Goal: Task Accomplishment & Management: Manage account settings

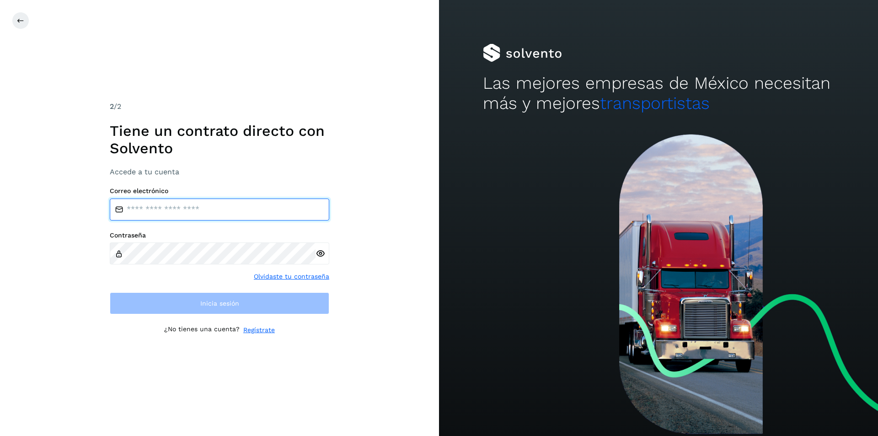
click at [252, 211] on input "email" at bounding box center [220, 209] width 220 height 22
type input "**********"
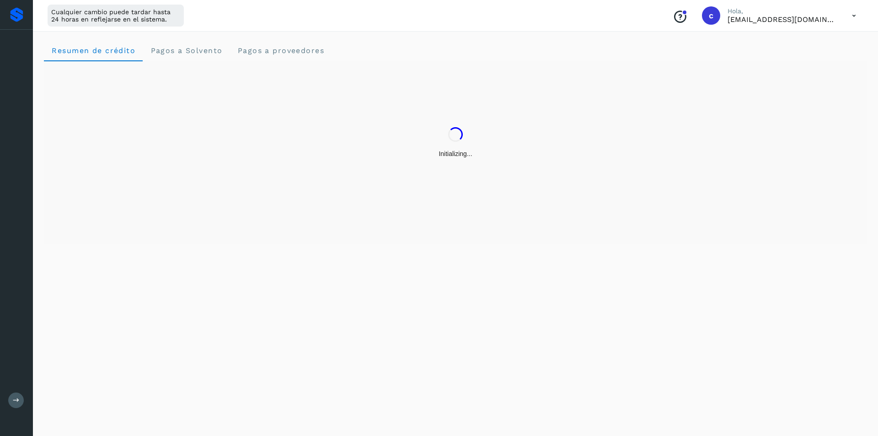
click at [322, 250] on div "Resumen de crédito Pagos a Solvento Pagos a proveedores" at bounding box center [455, 231] width 845 height 407
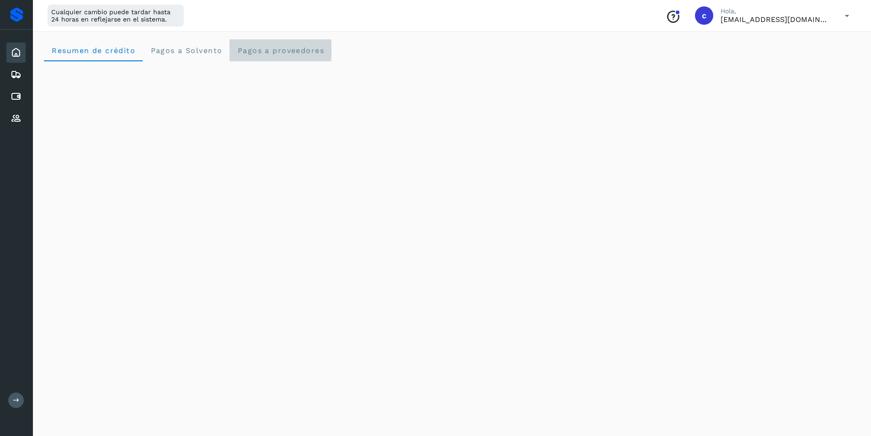
click at [303, 58] on proveedores "Pagos a proveedores" at bounding box center [281, 50] width 102 height 22
